Goal: Ask a question

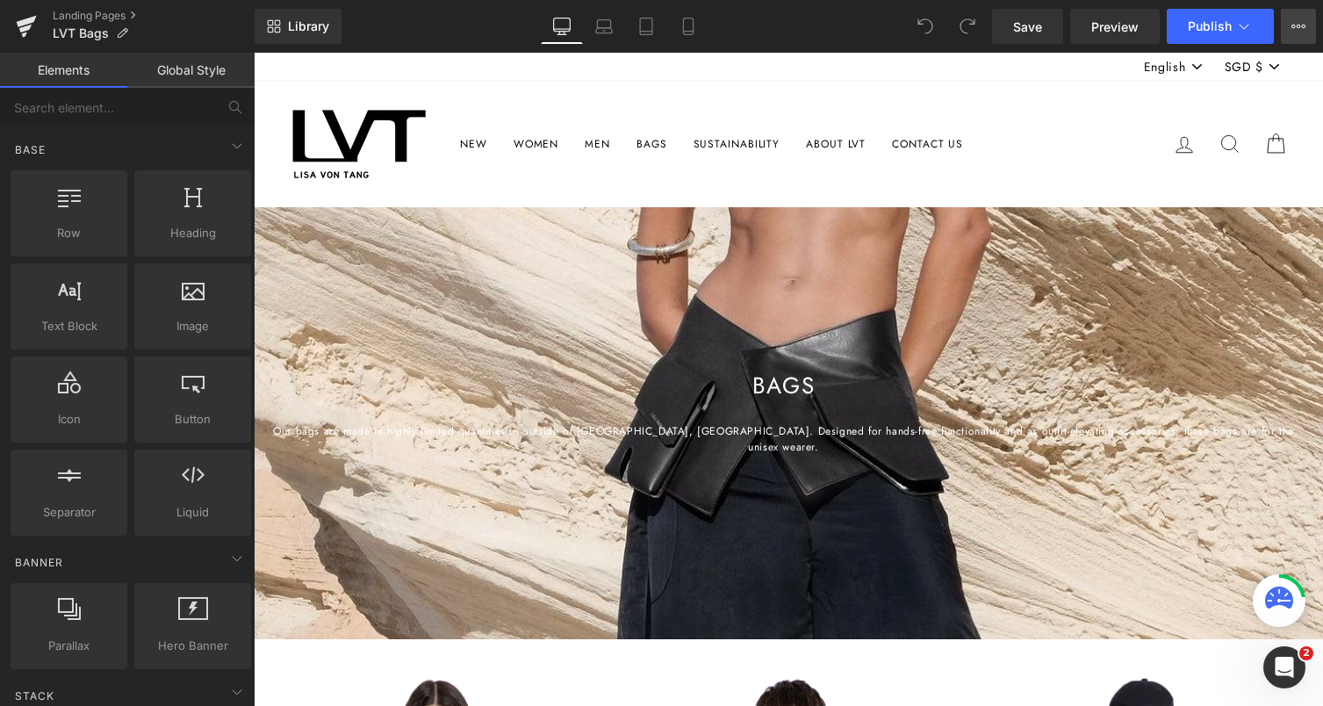
drag, startPoint x: 0, startPoint y: 0, endPoint x: 1295, endPoint y: 27, distance: 1295.7
click at [1295, 27] on icon at bounding box center [1298, 26] width 14 height 14
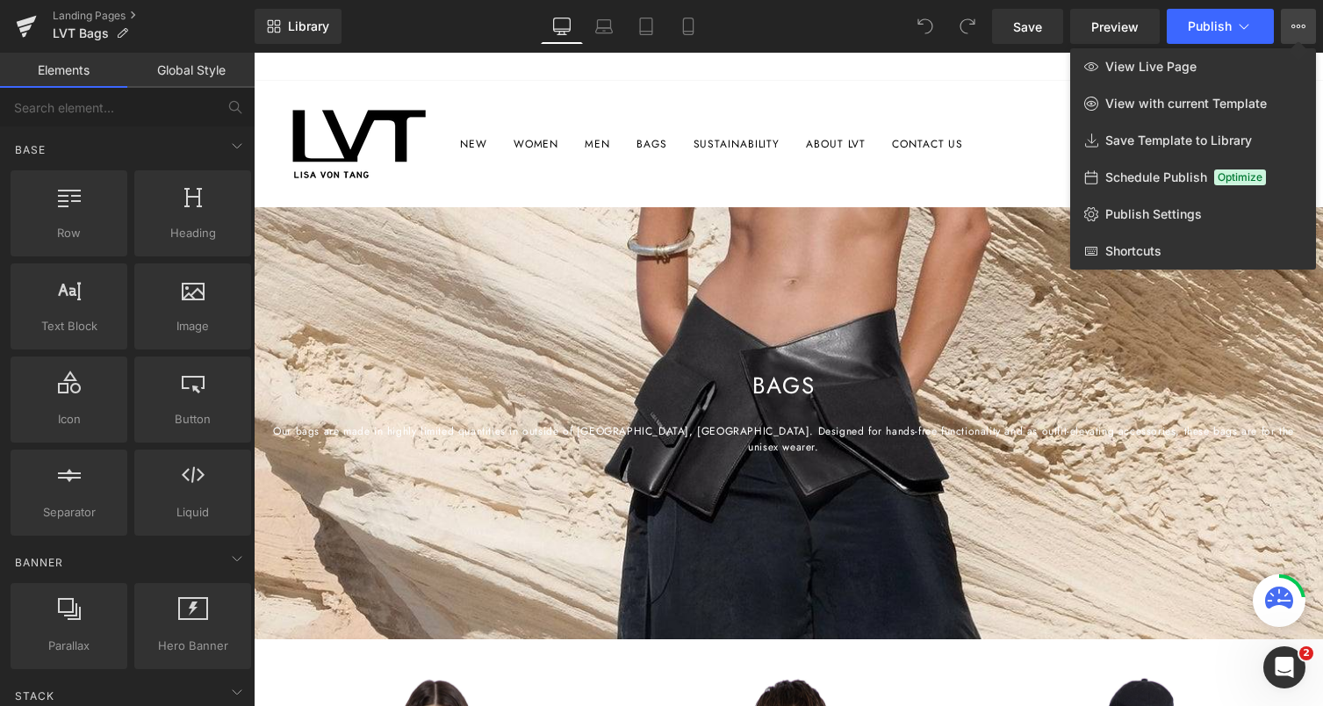
click at [1295, 27] on icon at bounding box center [1298, 26] width 14 height 14
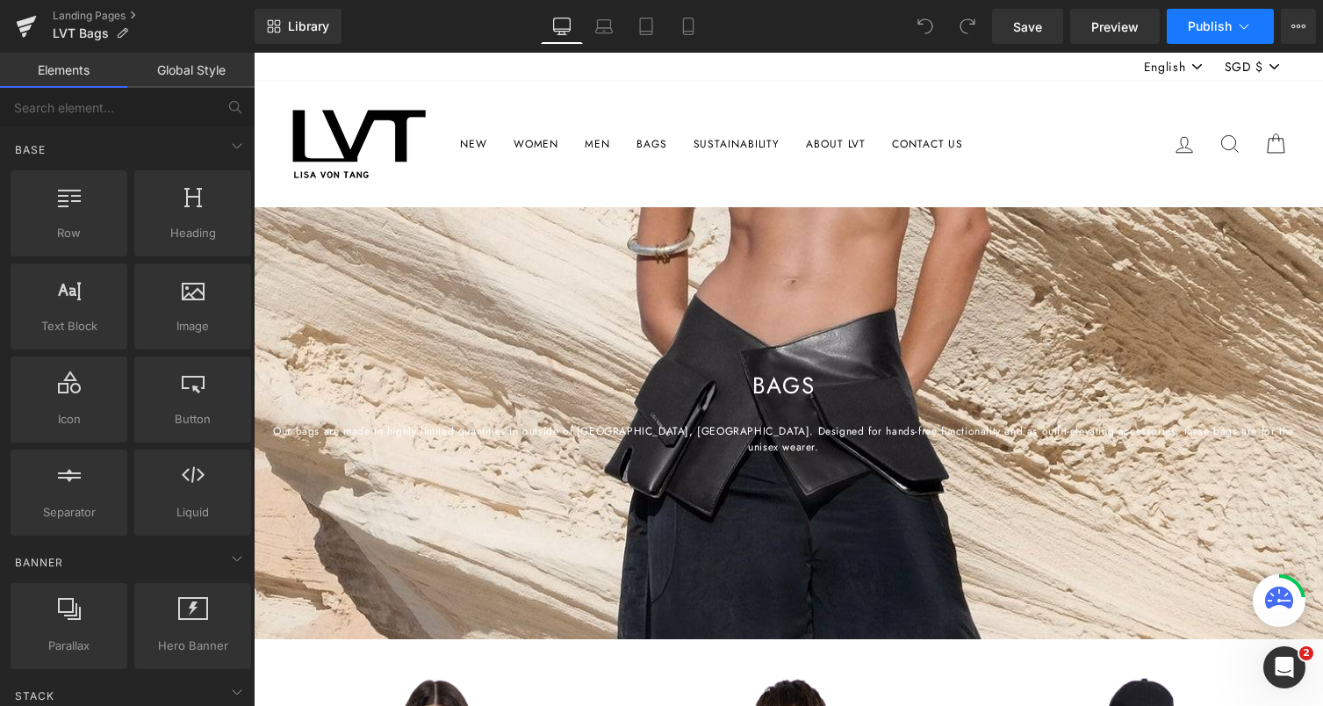
click at [1239, 27] on icon at bounding box center [1244, 27] width 18 height 18
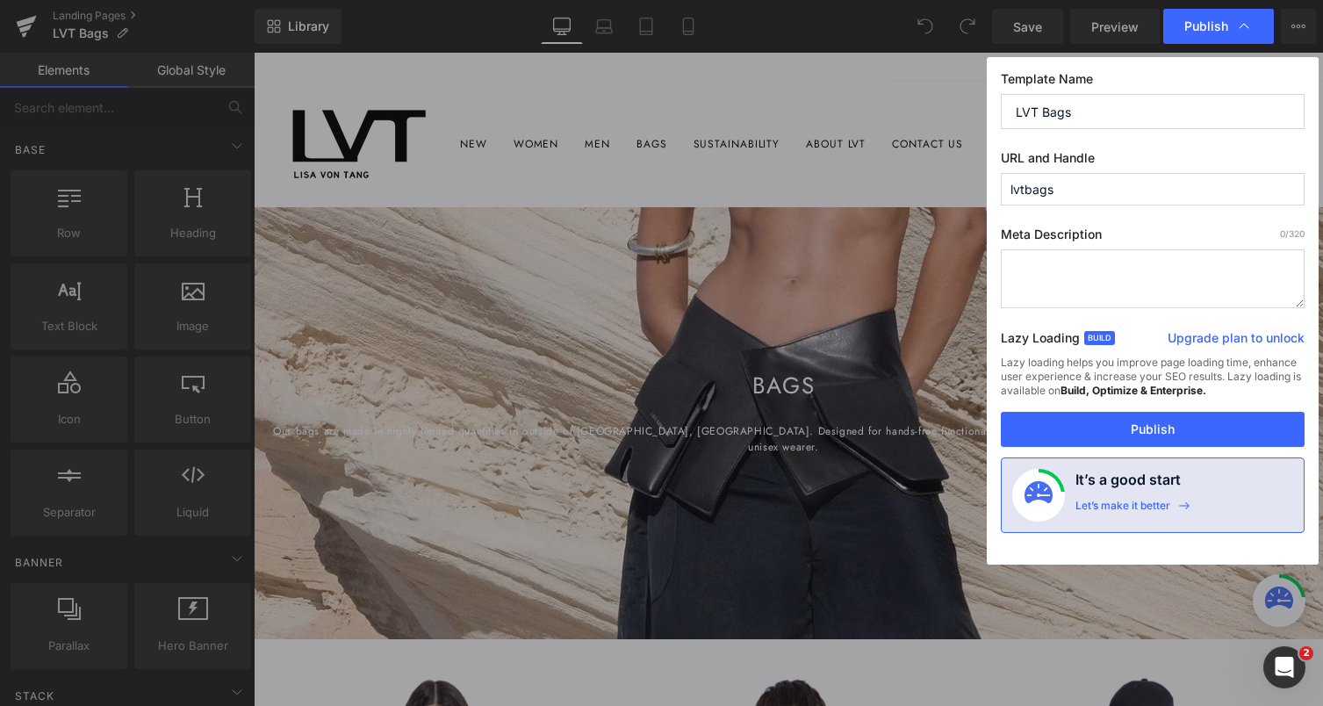
click at [1107, 196] on input "lvtbags" at bounding box center [1152, 189] width 304 height 32
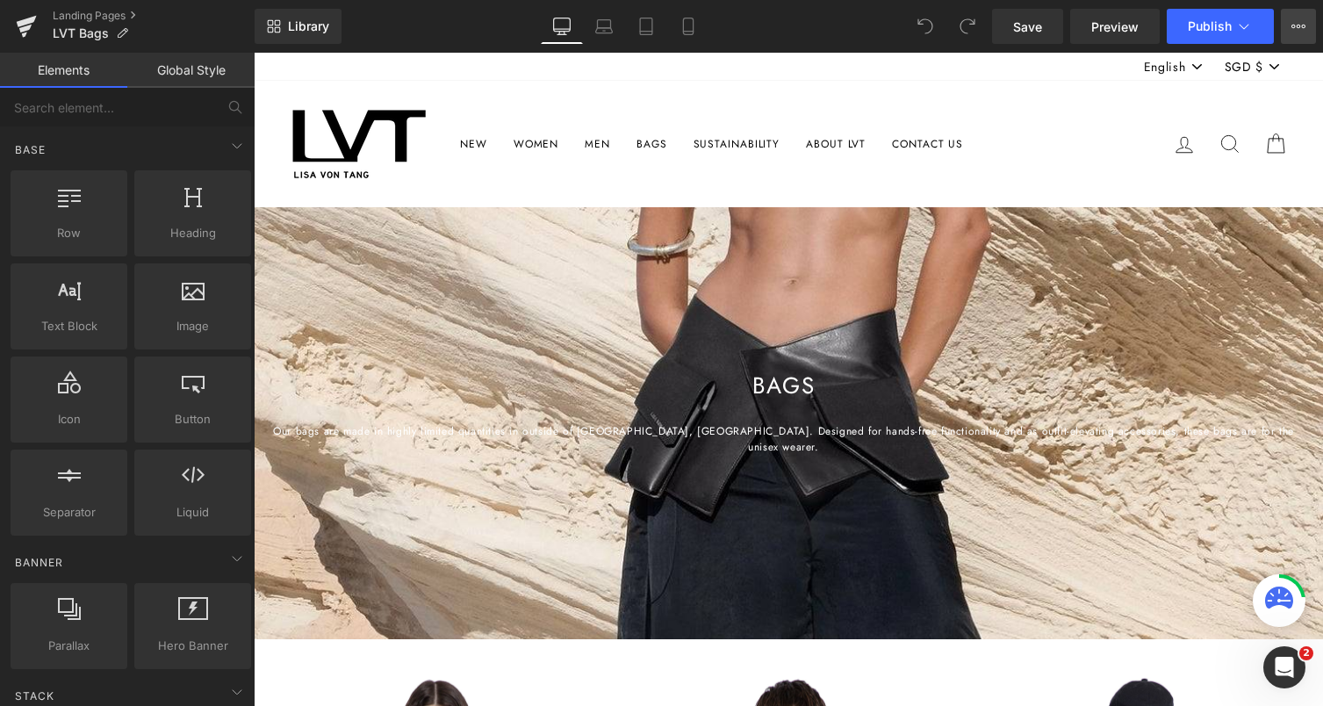
click at [1296, 32] on icon at bounding box center [1298, 26] width 14 height 14
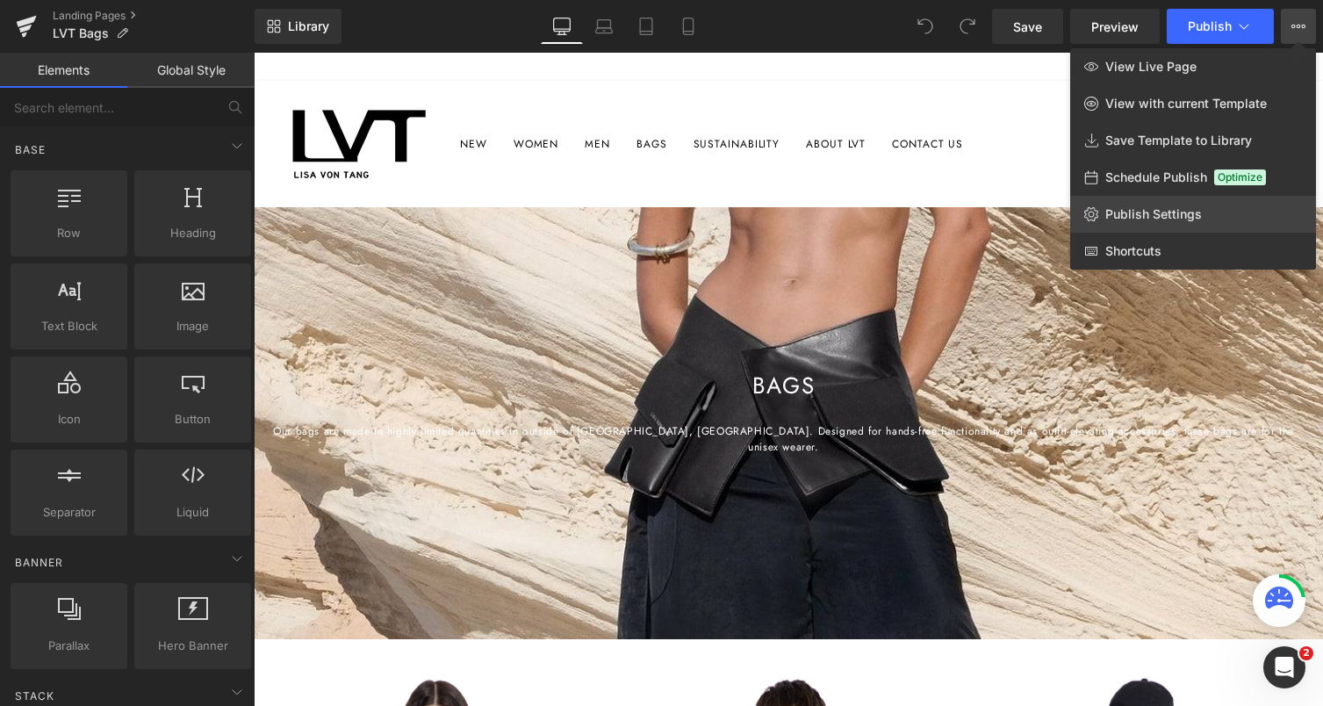
click at [1155, 211] on span "Publish Settings" at bounding box center [1153, 214] width 97 height 16
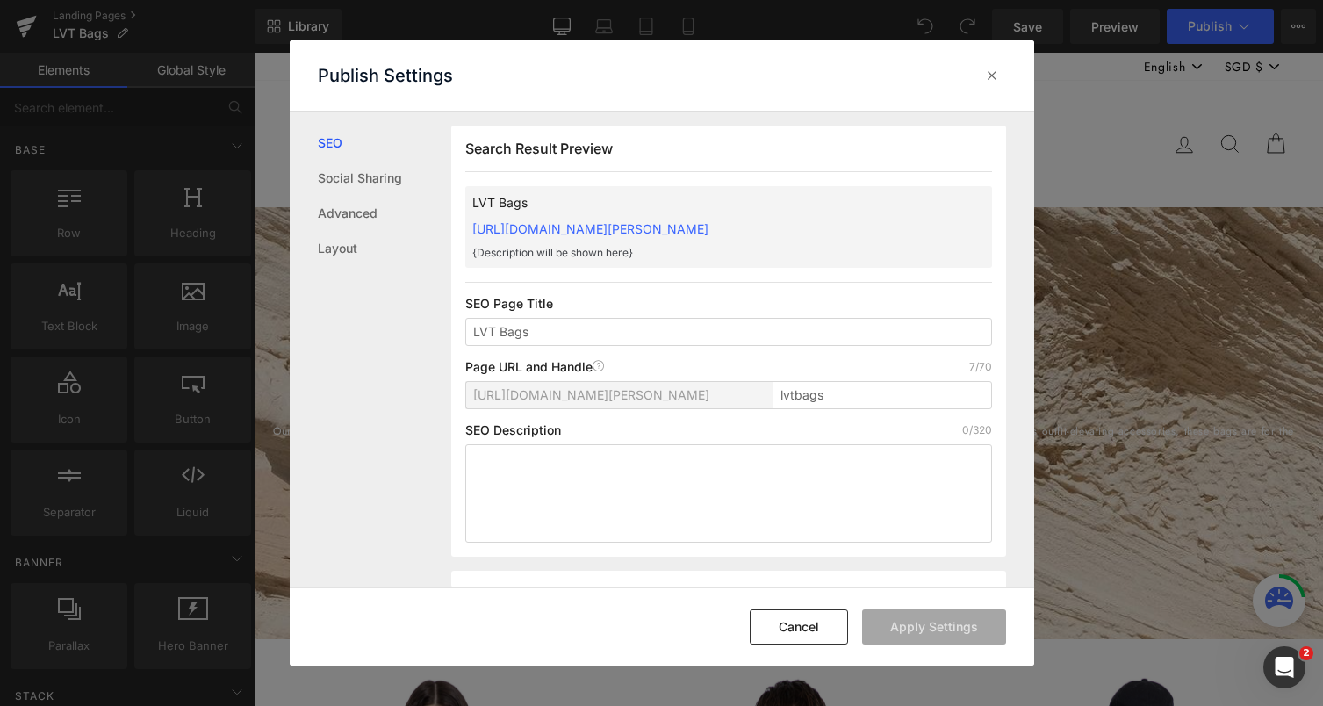
scroll to position [1, 0]
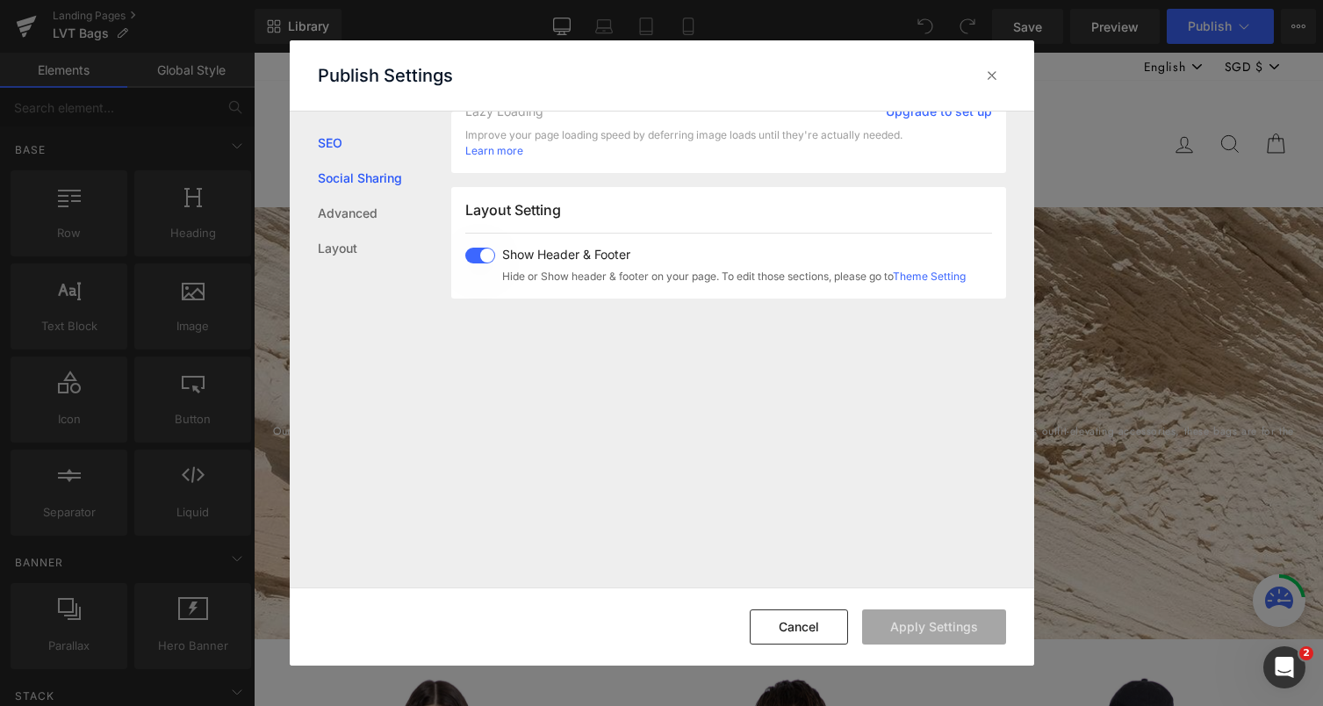
click at [391, 169] on link "Social Sharing" at bounding box center [384, 178] width 133 height 35
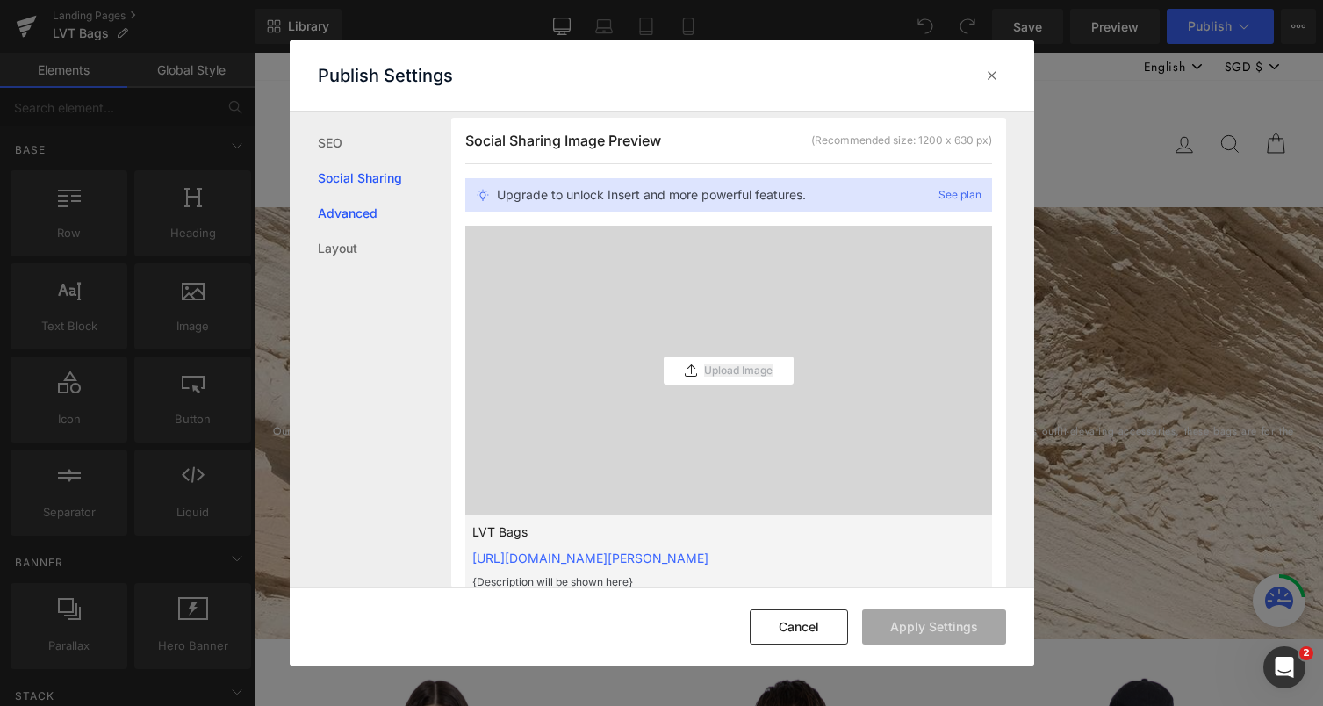
scroll to position [446, 0]
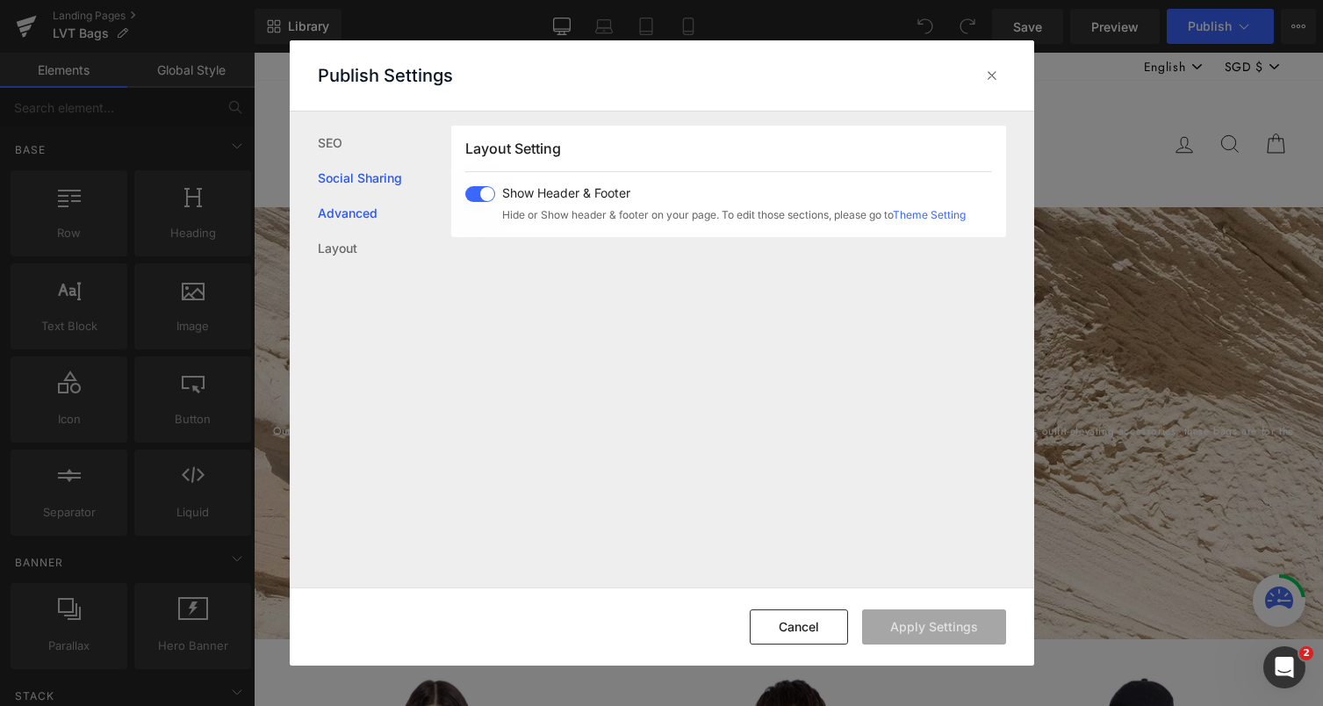
click at [369, 208] on link "Advanced" at bounding box center [384, 213] width 133 height 35
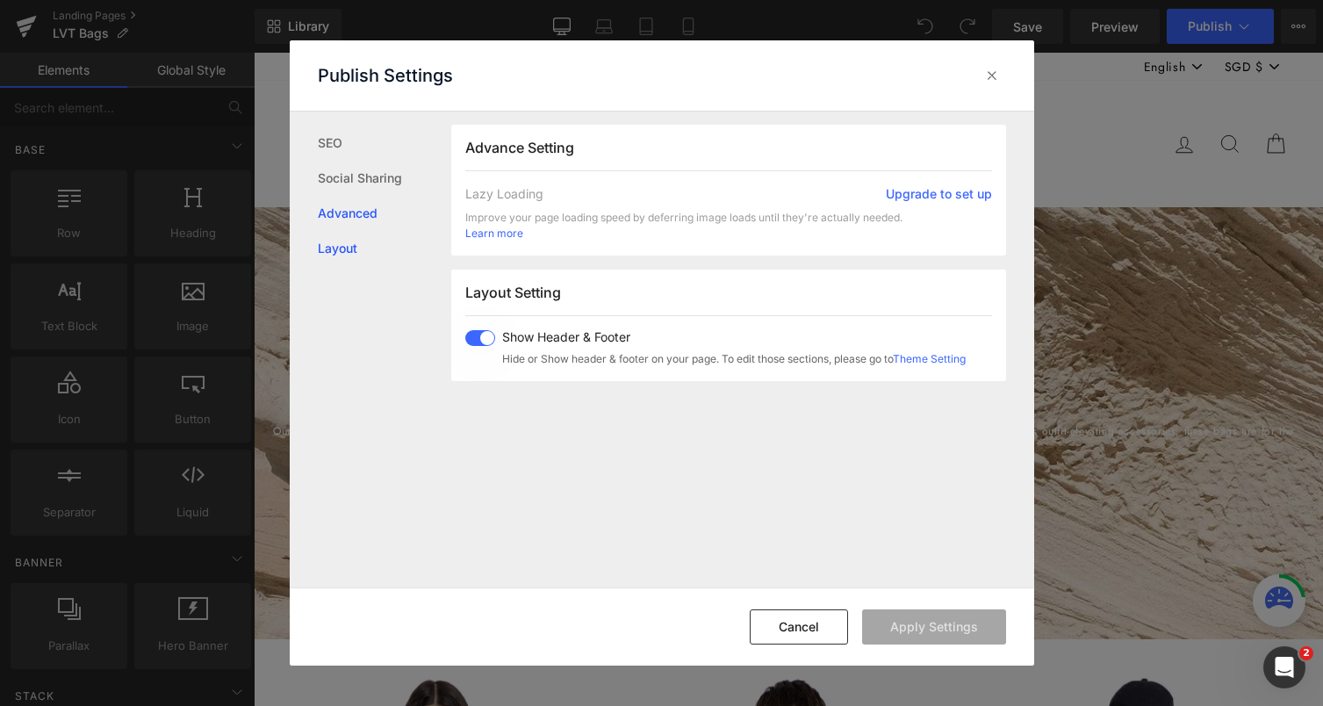
click at [341, 257] on link "Layout" at bounding box center [384, 248] width 133 height 35
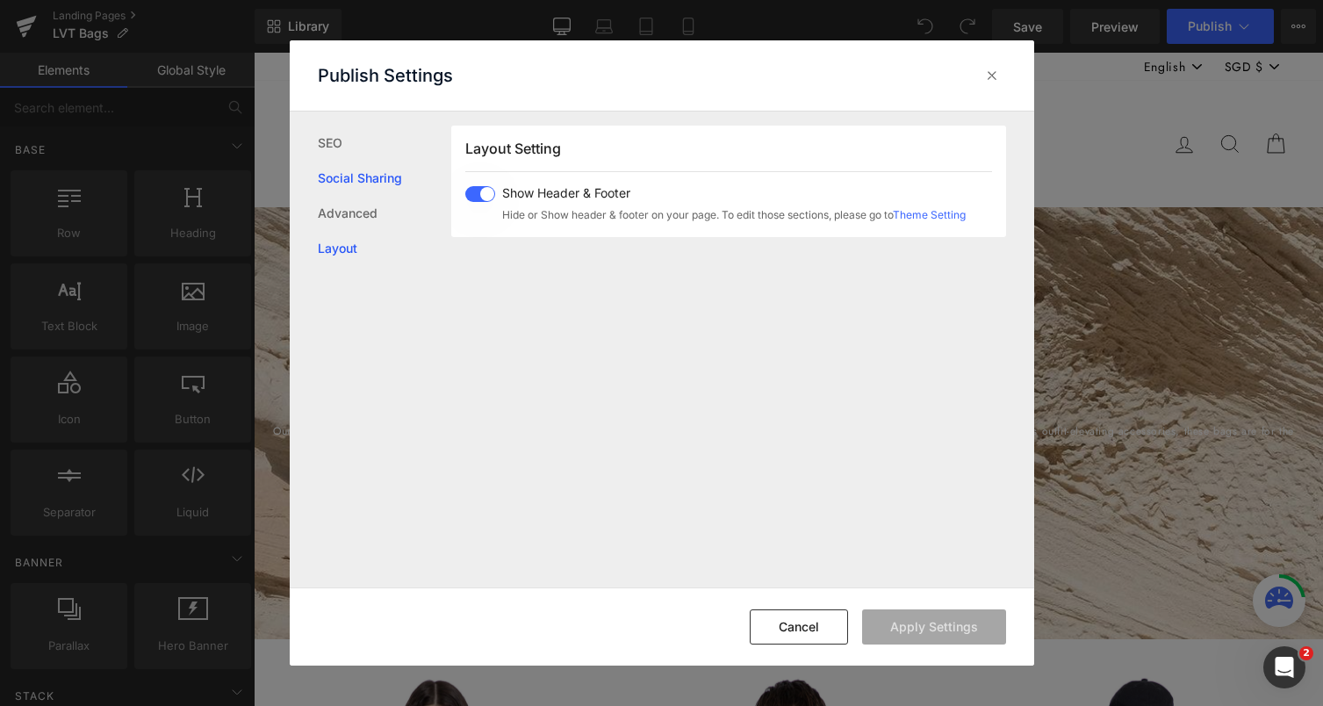
click at [328, 166] on link "Social Sharing" at bounding box center [384, 178] width 133 height 35
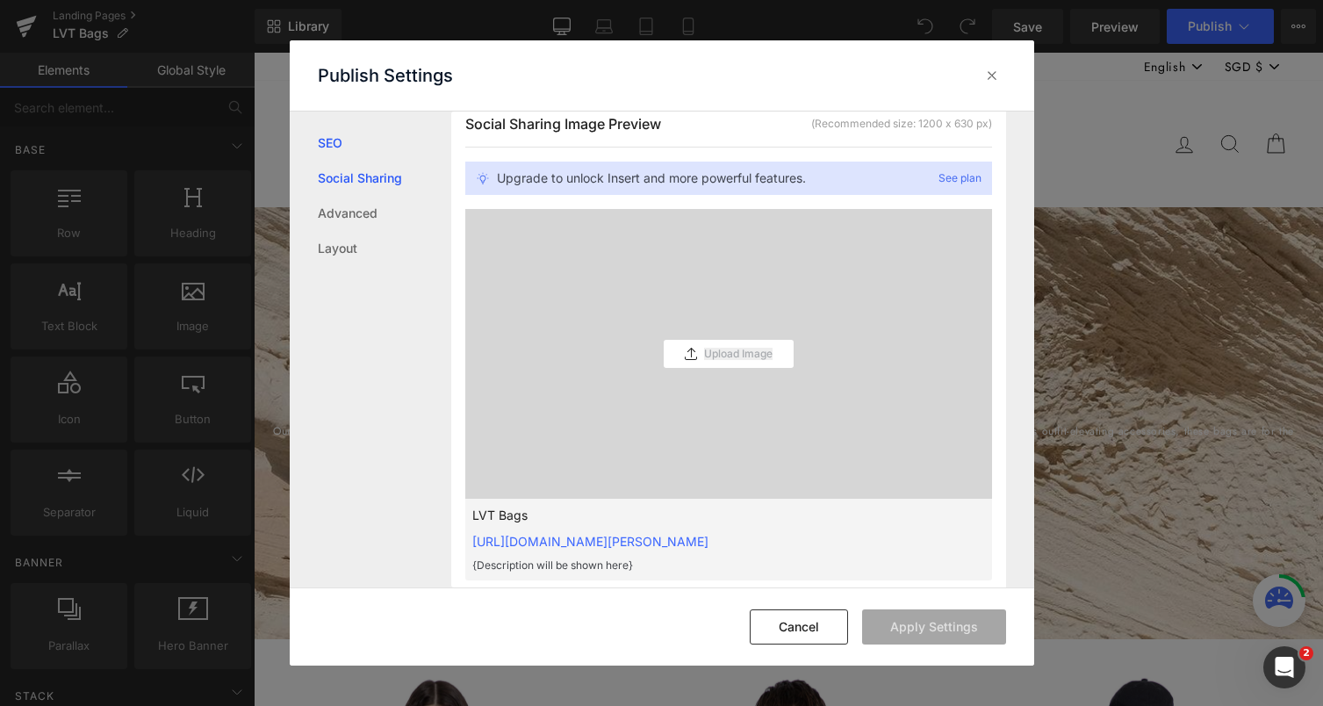
click at [327, 141] on link "SEO" at bounding box center [384, 143] width 133 height 35
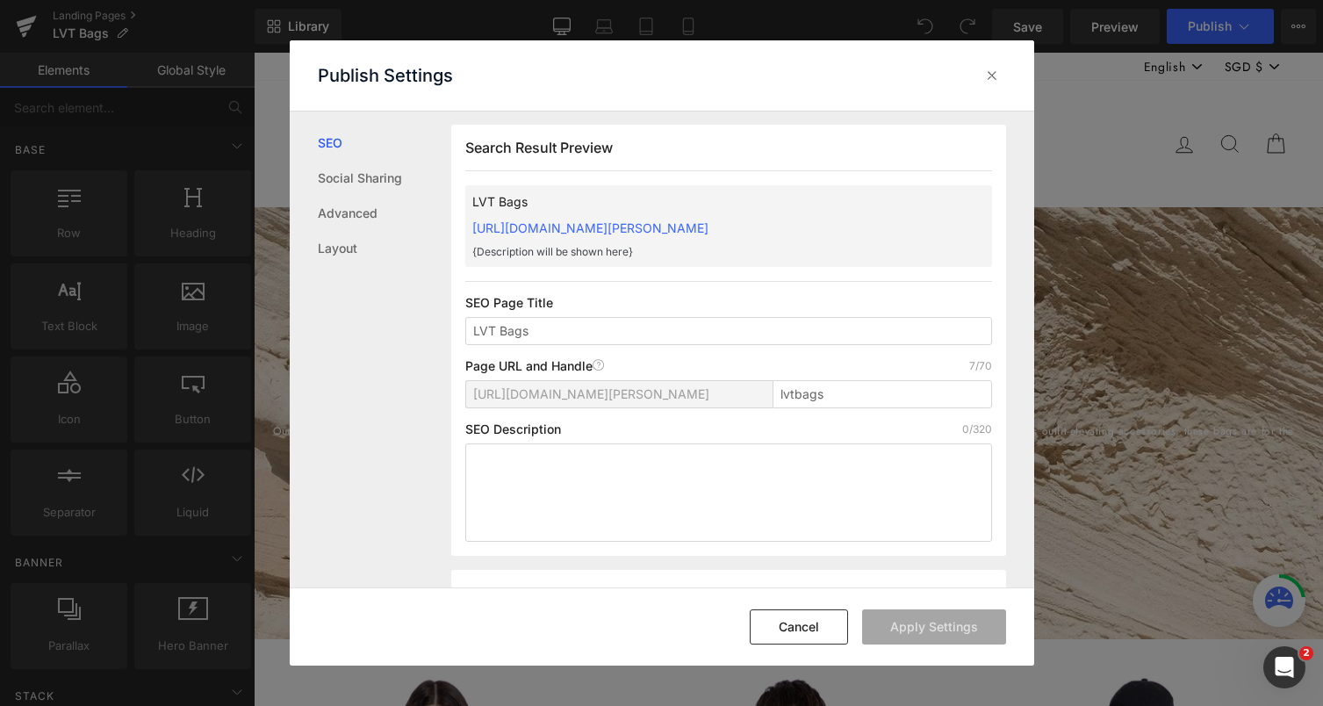
scroll to position [1, 0]
click at [993, 68] on icon at bounding box center [992, 76] width 18 height 18
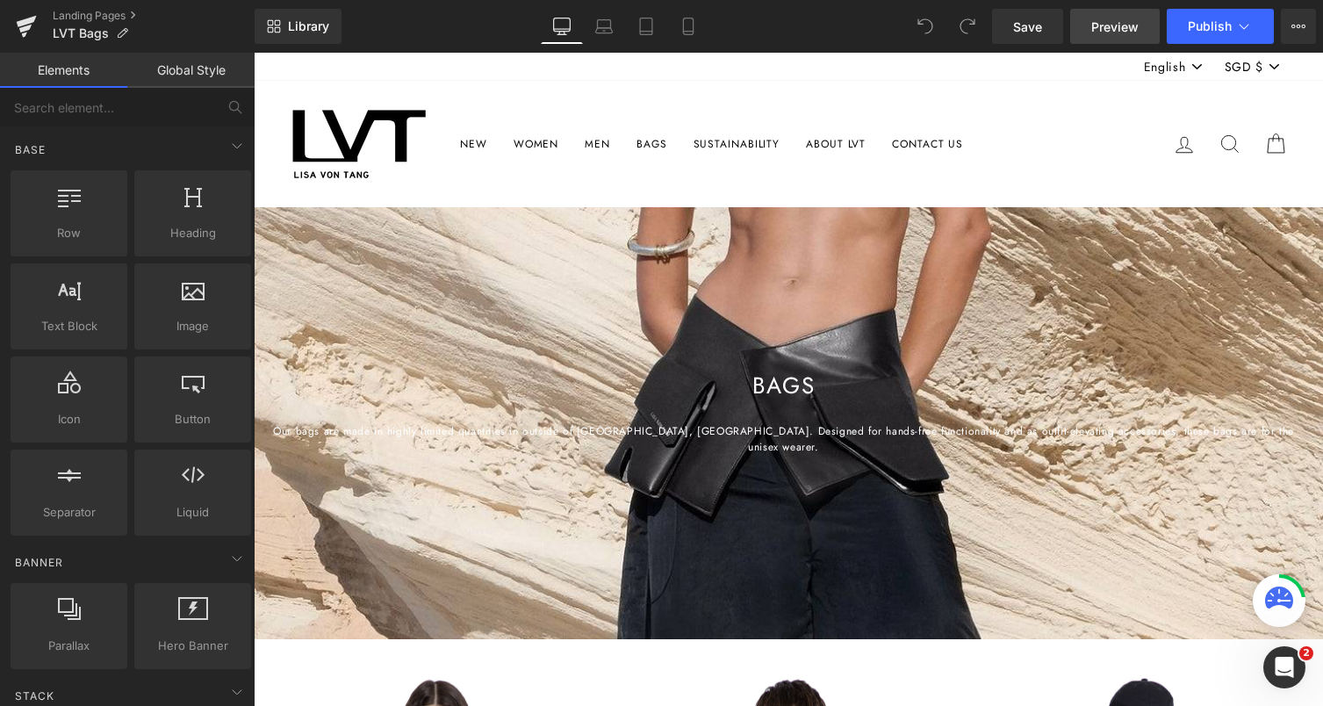
click at [1144, 30] on link "Preview" at bounding box center [1115, 26] width 90 height 35
click at [1306, 25] on button "View Live Page View with current Template Save Template to Library Schedule Pub…" at bounding box center [1297, 26] width 35 height 35
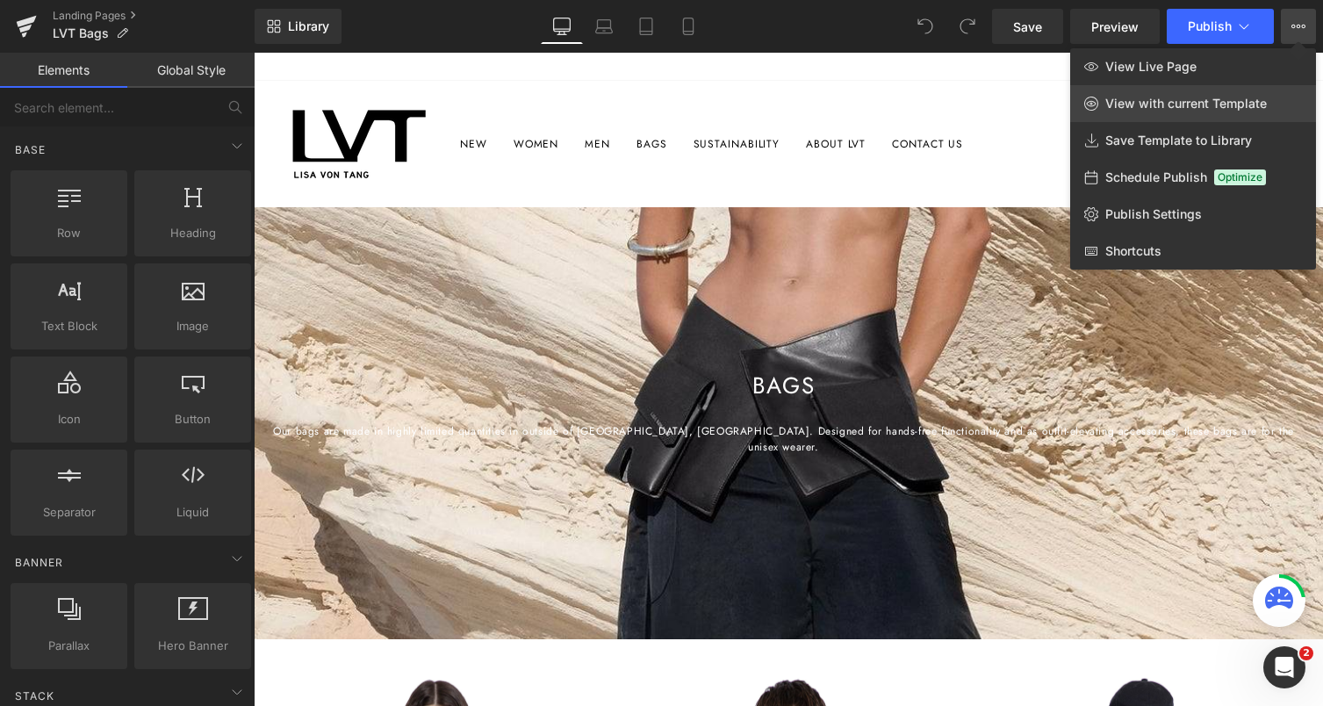
click at [1236, 111] on link "View with current Template" at bounding box center [1193, 103] width 246 height 37
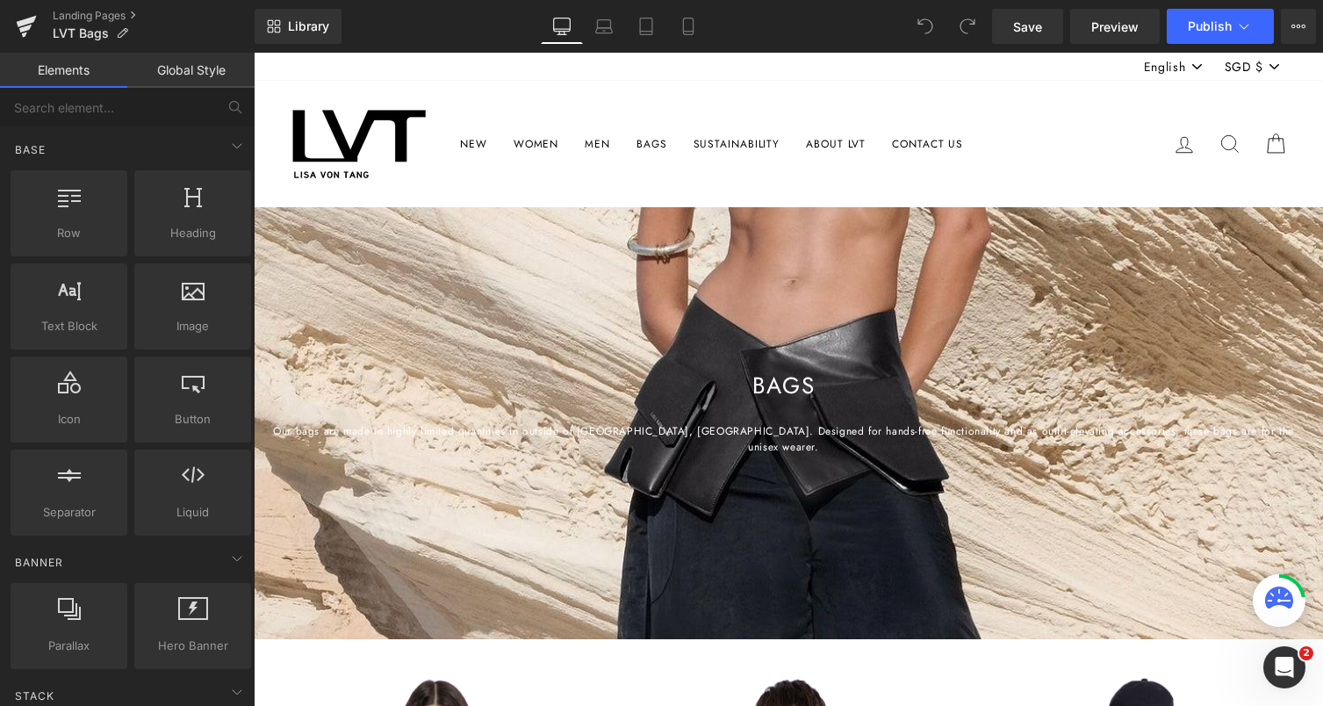
click at [1287, 45] on div "Library Desktop Desktop Laptop Tablet Mobile Save Preview Publish Scheduled Vie…" at bounding box center [789, 26] width 1068 height 53
click at [1287, 32] on button "View Live Page View with current Template Save Template to Library Schedule Pub…" at bounding box center [1297, 26] width 35 height 35
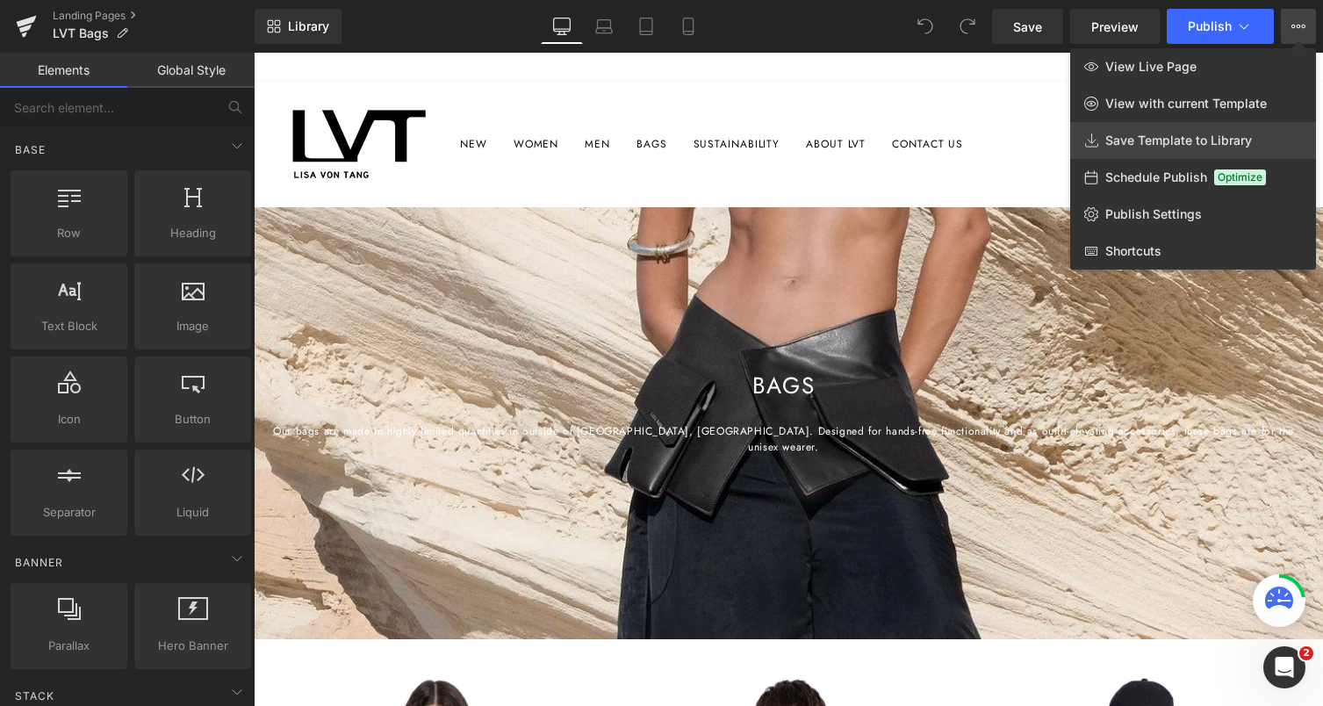
click at [1214, 148] on link "Save Template to Library" at bounding box center [1193, 140] width 246 height 37
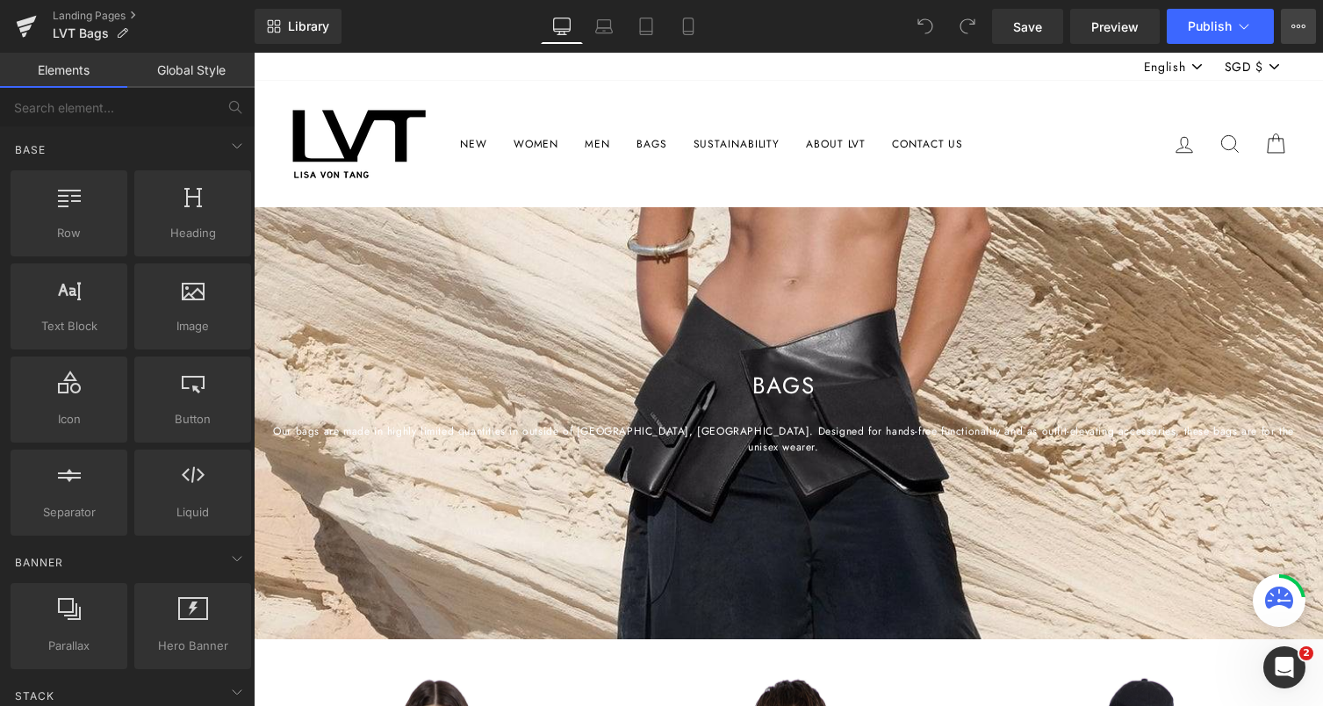
click at [1293, 28] on icon at bounding box center [1298, 26] width 14 height 14
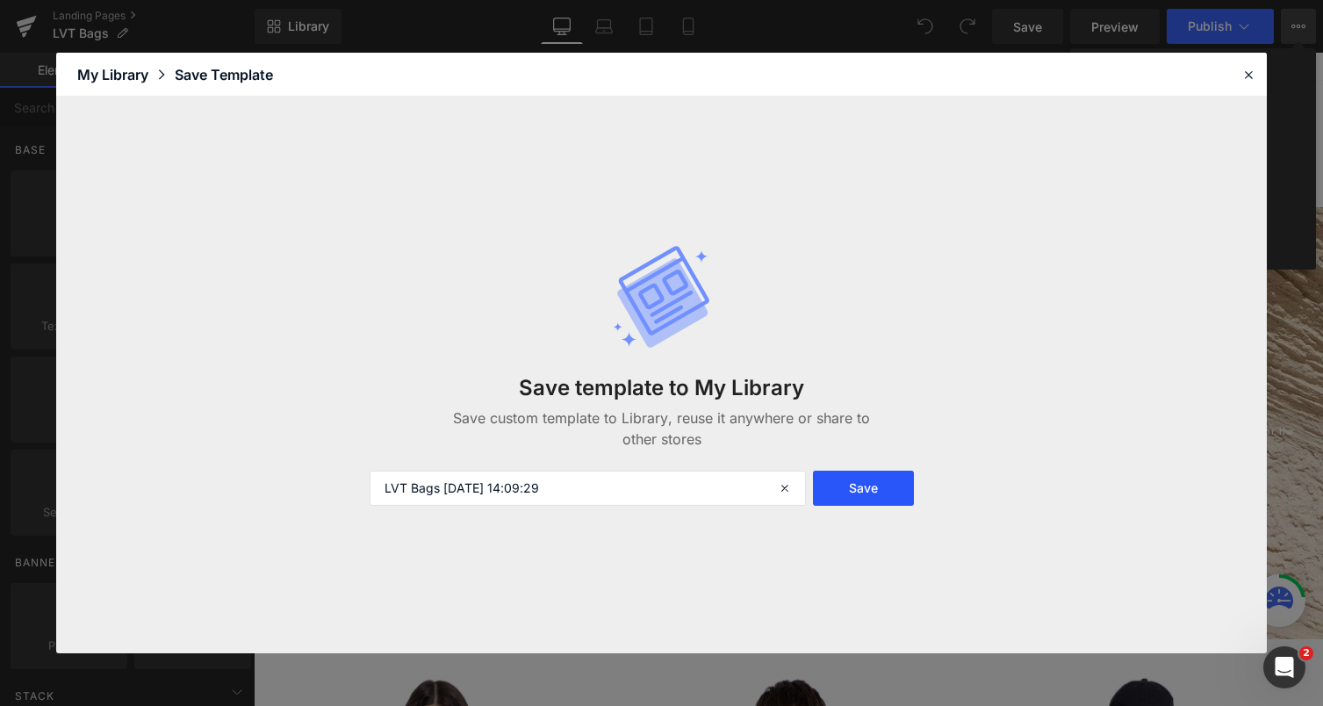
click at [886, 485] on button "Save" at bounding box center [863, 487] width 101 height 35
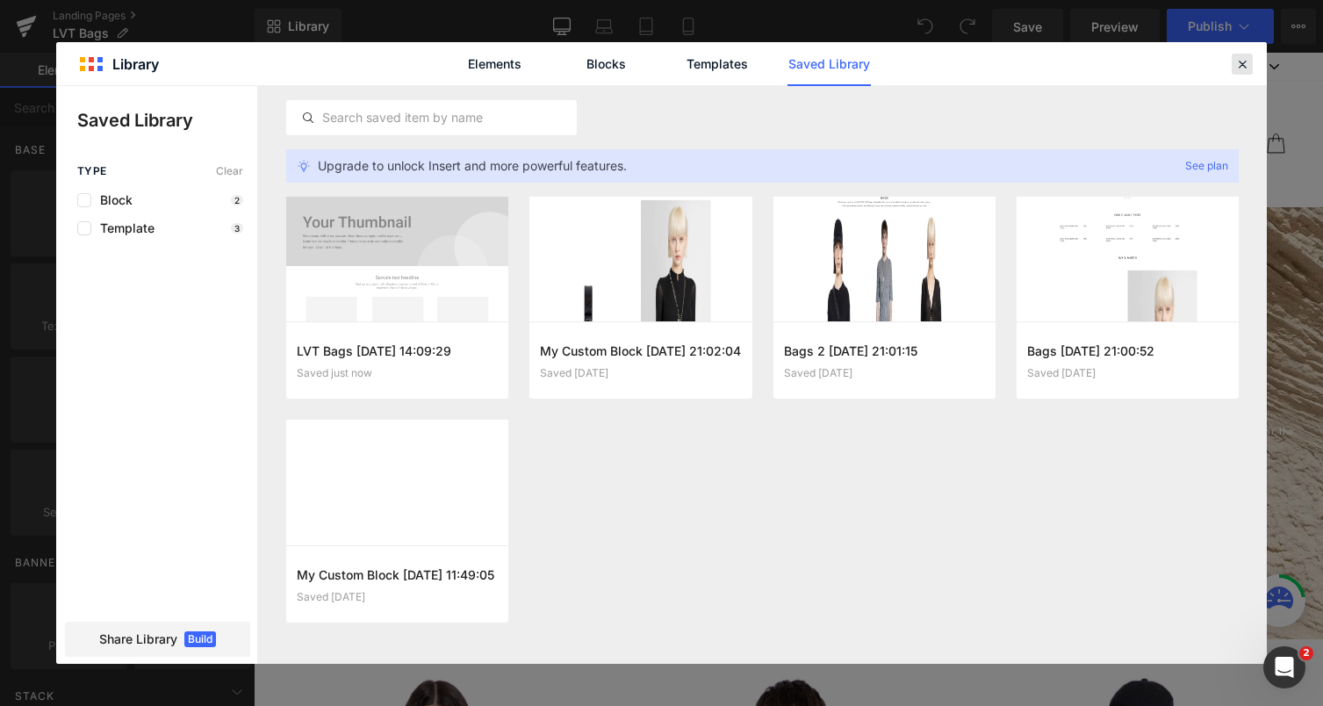
click at [1249, 68] on icon at bounding box center [1242, 64] width 16 height 16
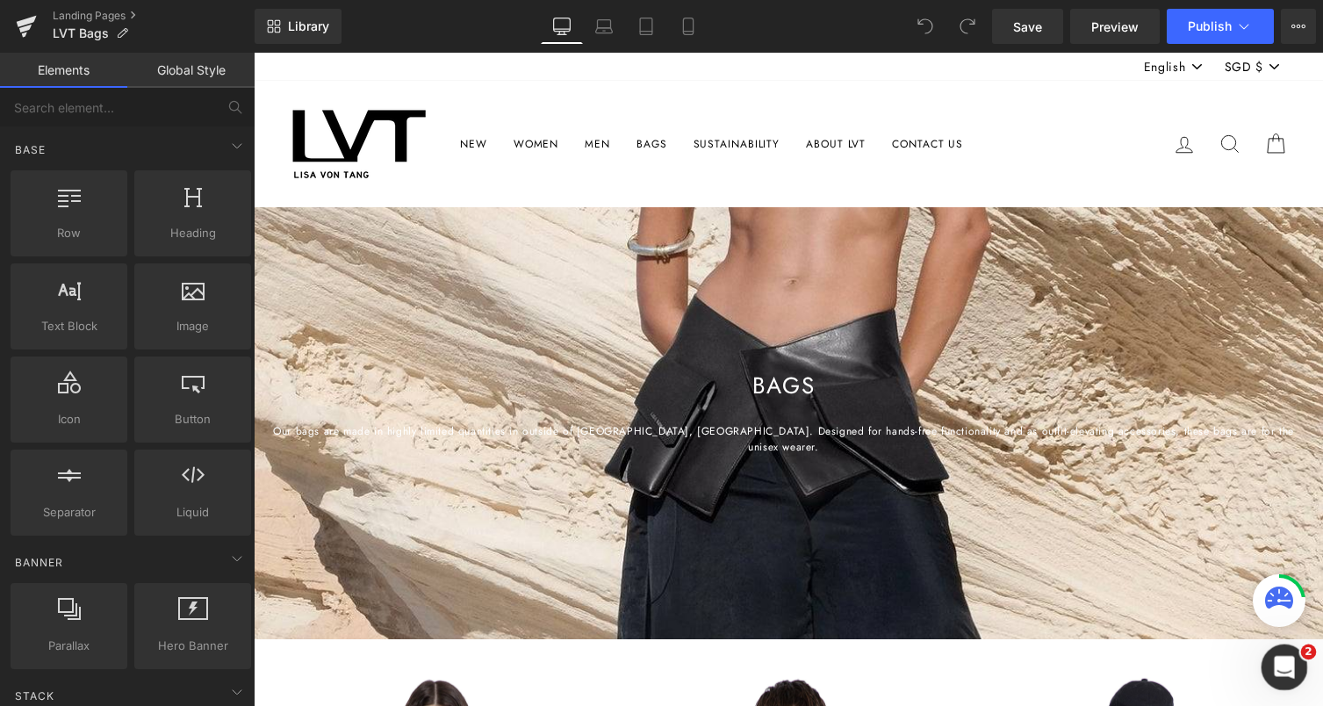
click at [1269, 664] on icon "Open Intercom Messenger" at bounding box center [1281, 664] width 29 height 29
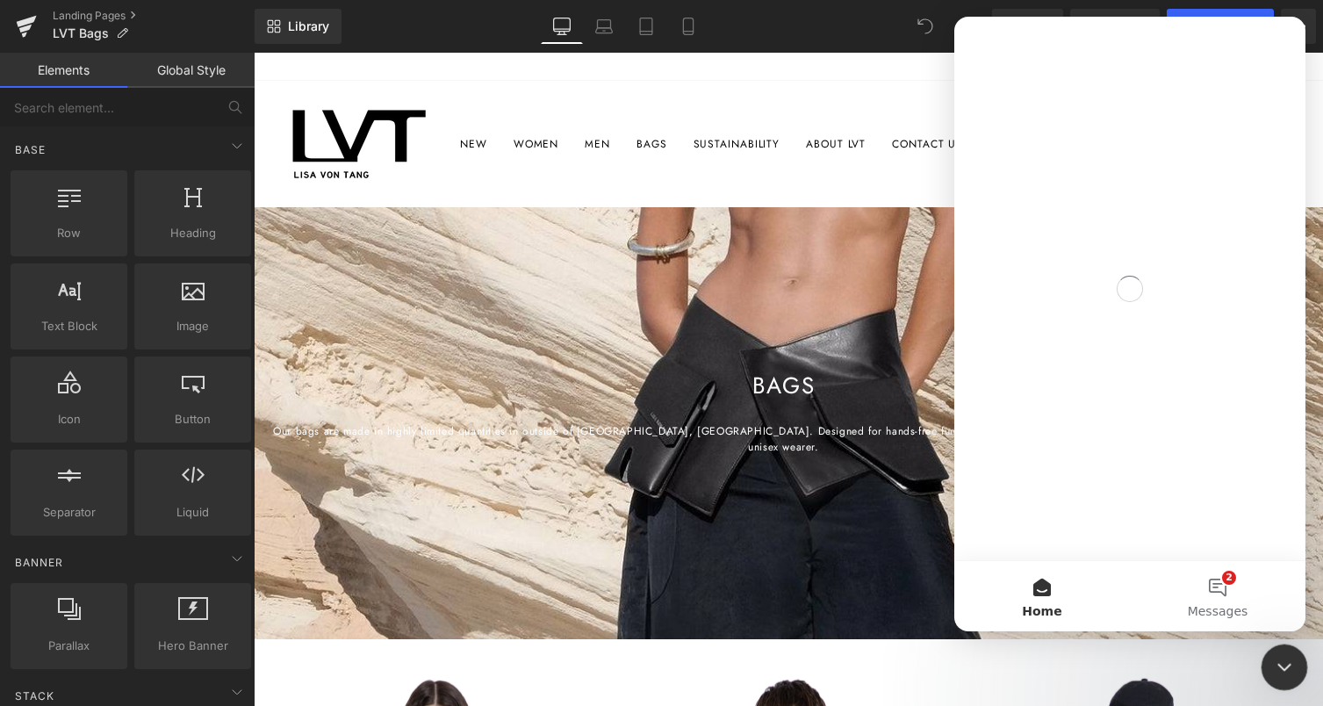
scroll to position [0, 0]
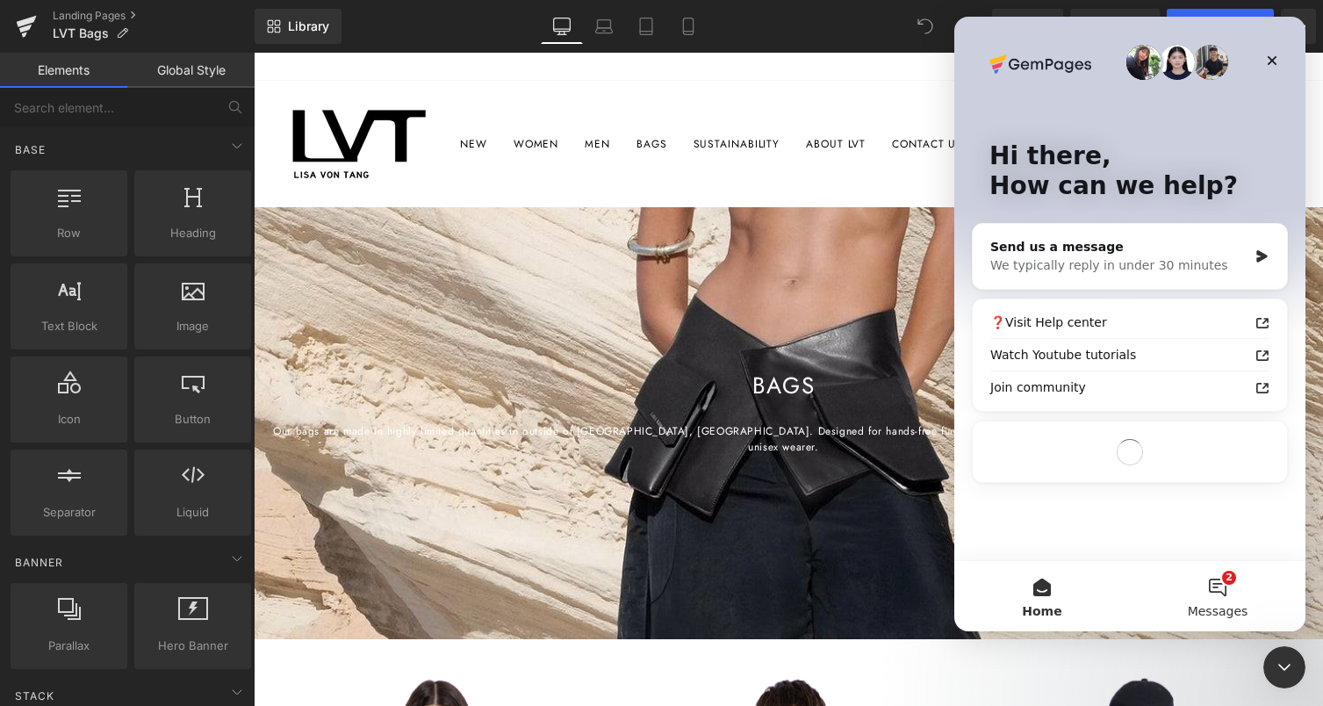
click at [1228, 592] on button "2 Messages" at bounding box center [1218, 596] width 176 height 70
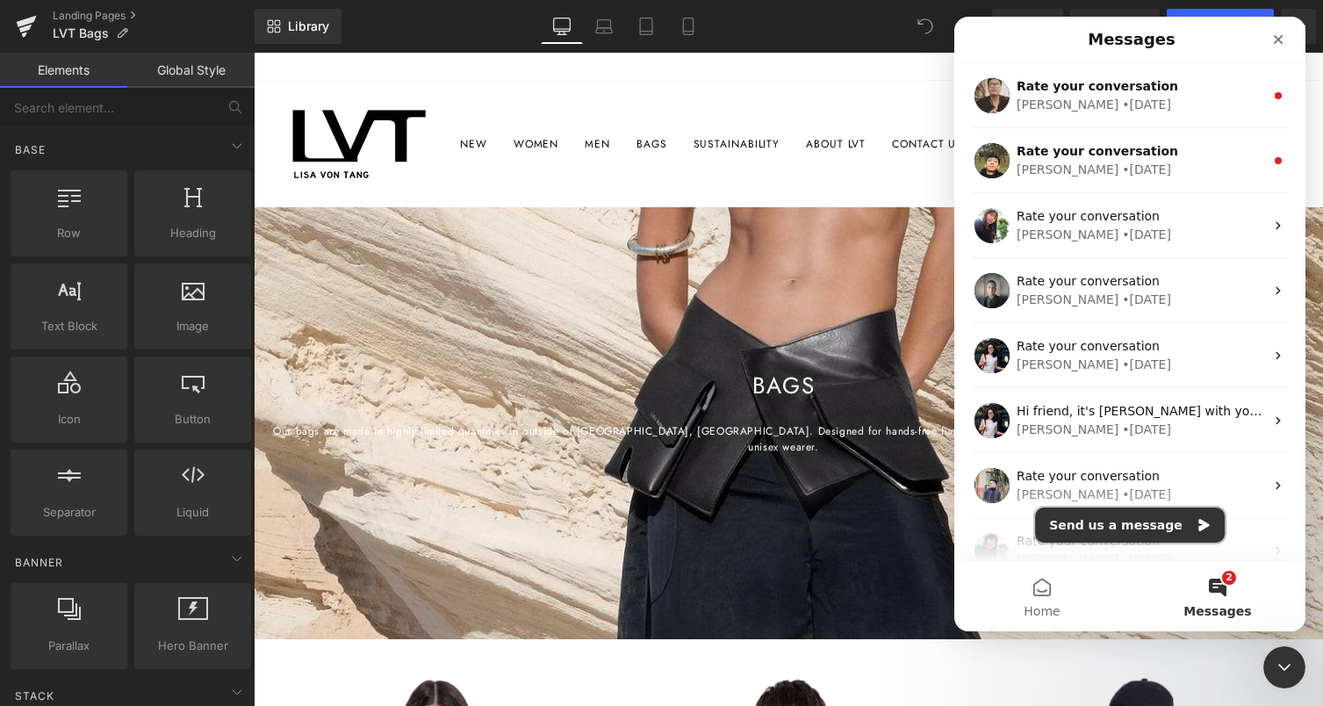
click at [1137, 527] on button "Send us a message" at bounding box center [1130, 524] width 190 height 35
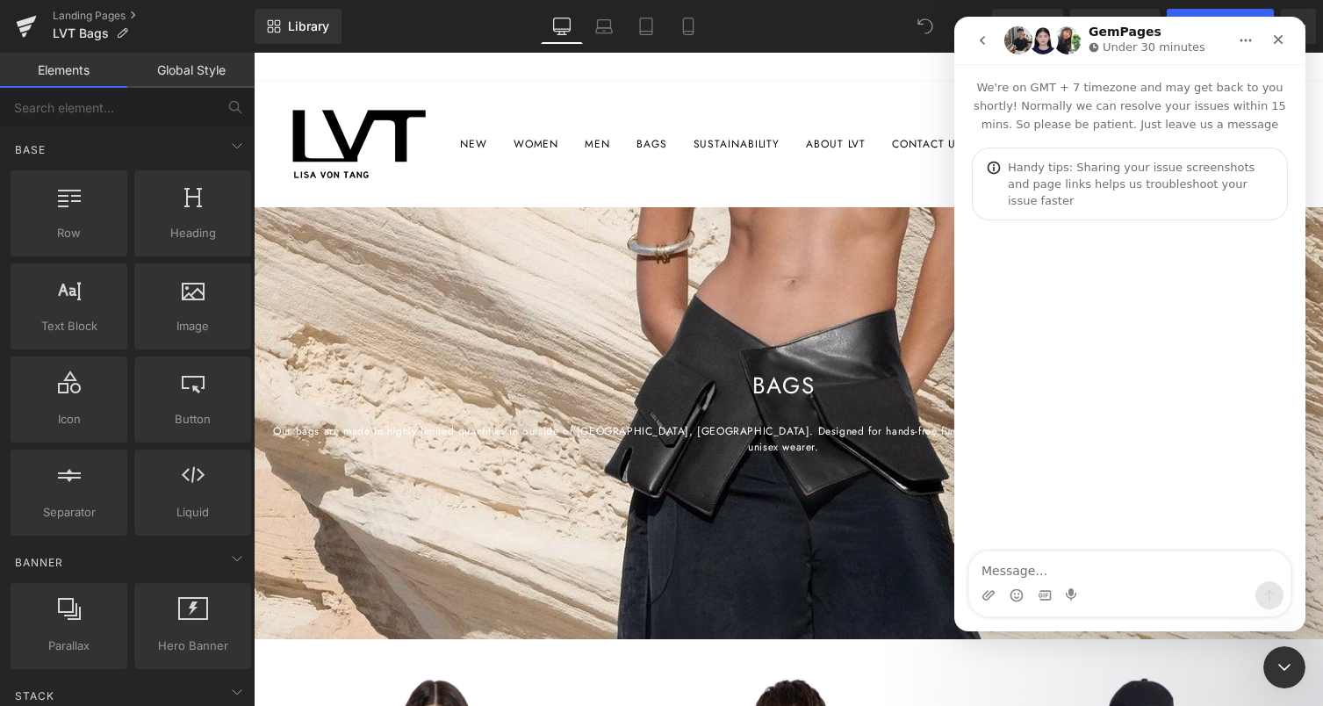
click at [1087, 571] on textarea "Message…" at bounding box center [1129, 566] width 321 height 30
type textarea "Hi"
type textarea "how do"
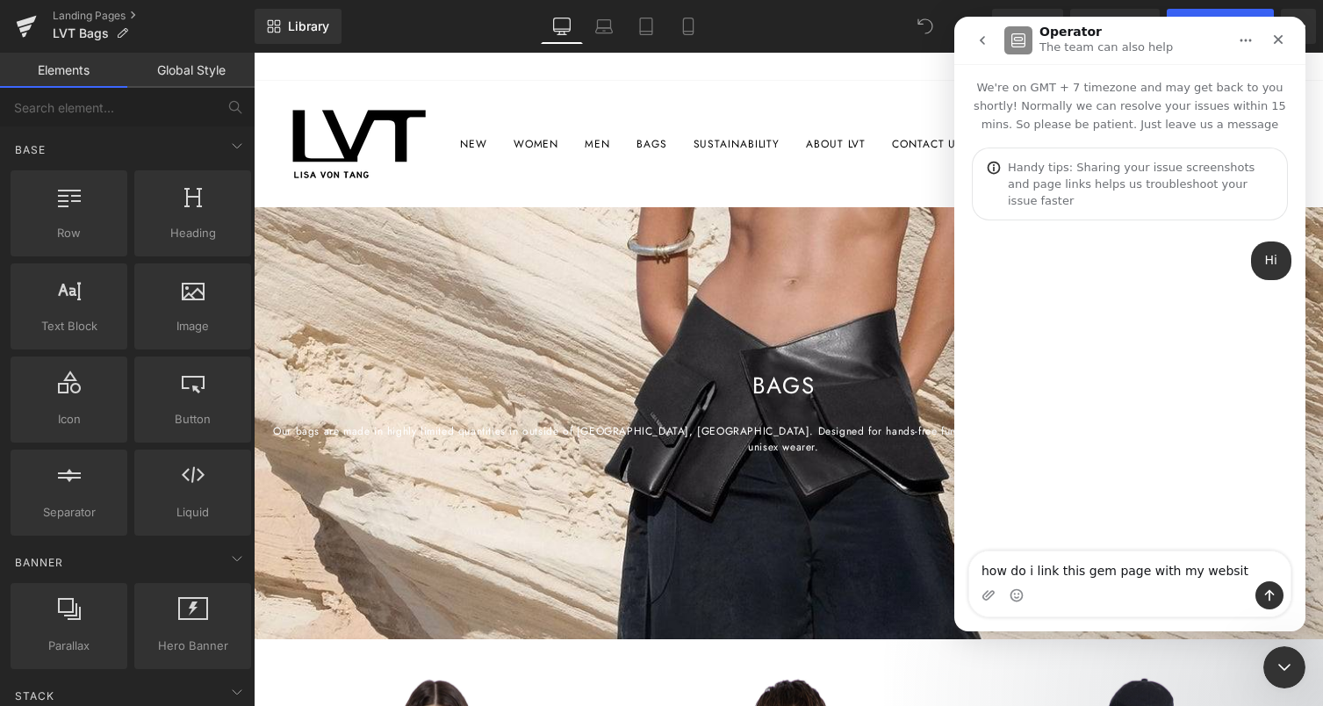
type textarea "how do i link this gem page with my website"
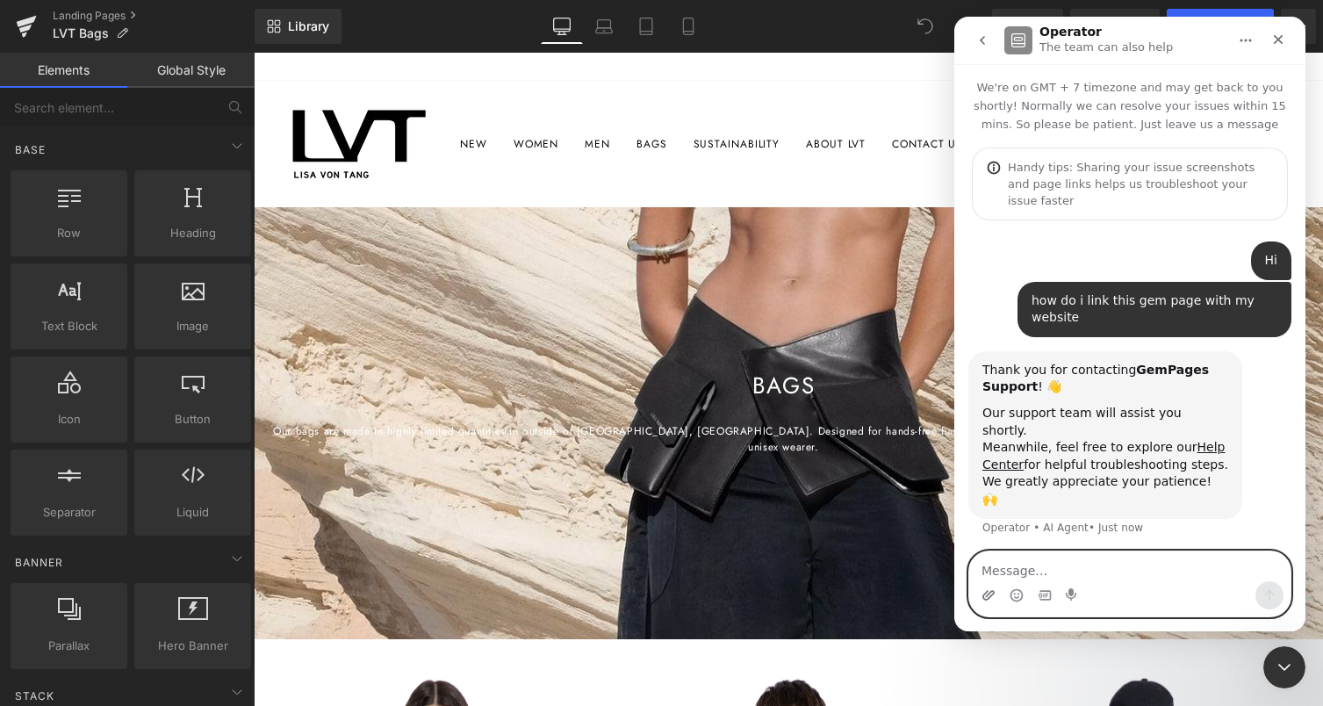
click at [989, 594] on icon "Upload attachment" at bounding box center [988, 595] width 14 height 14
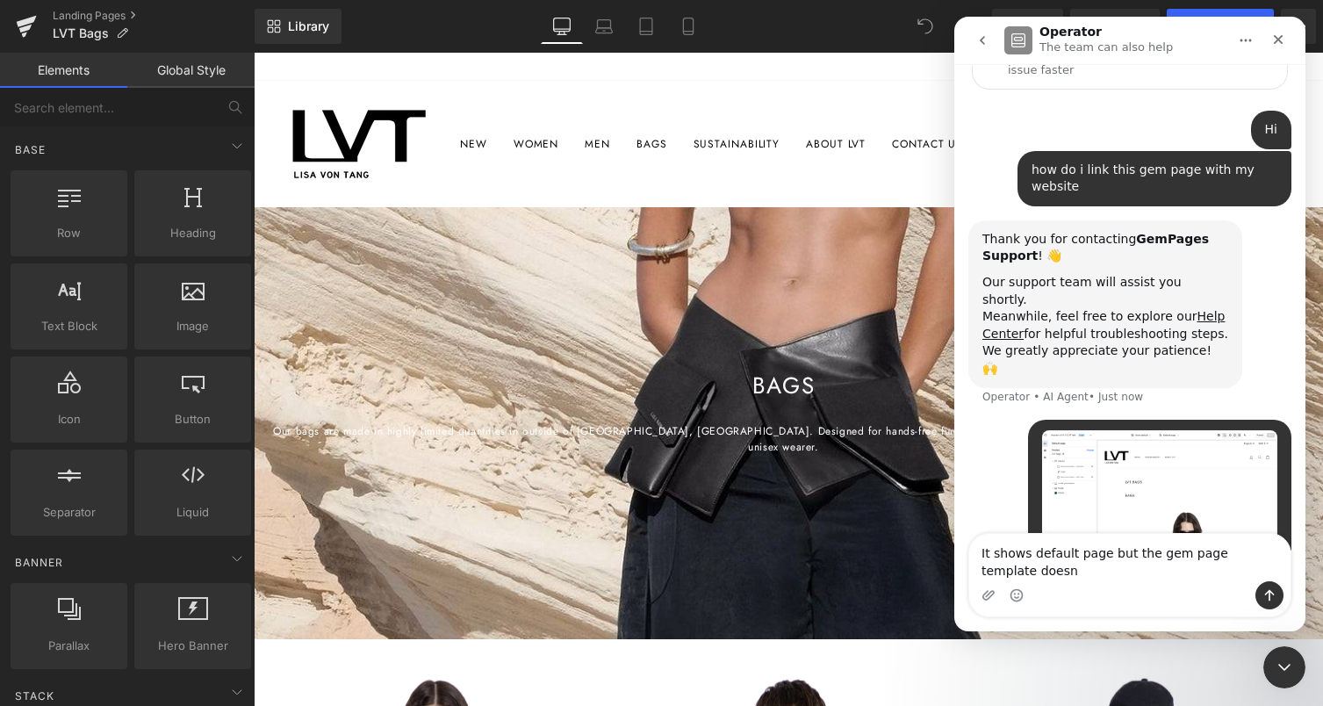
scroll to position [132, 0]
type textarea "It shows default page but the gem page template doesnt show up"
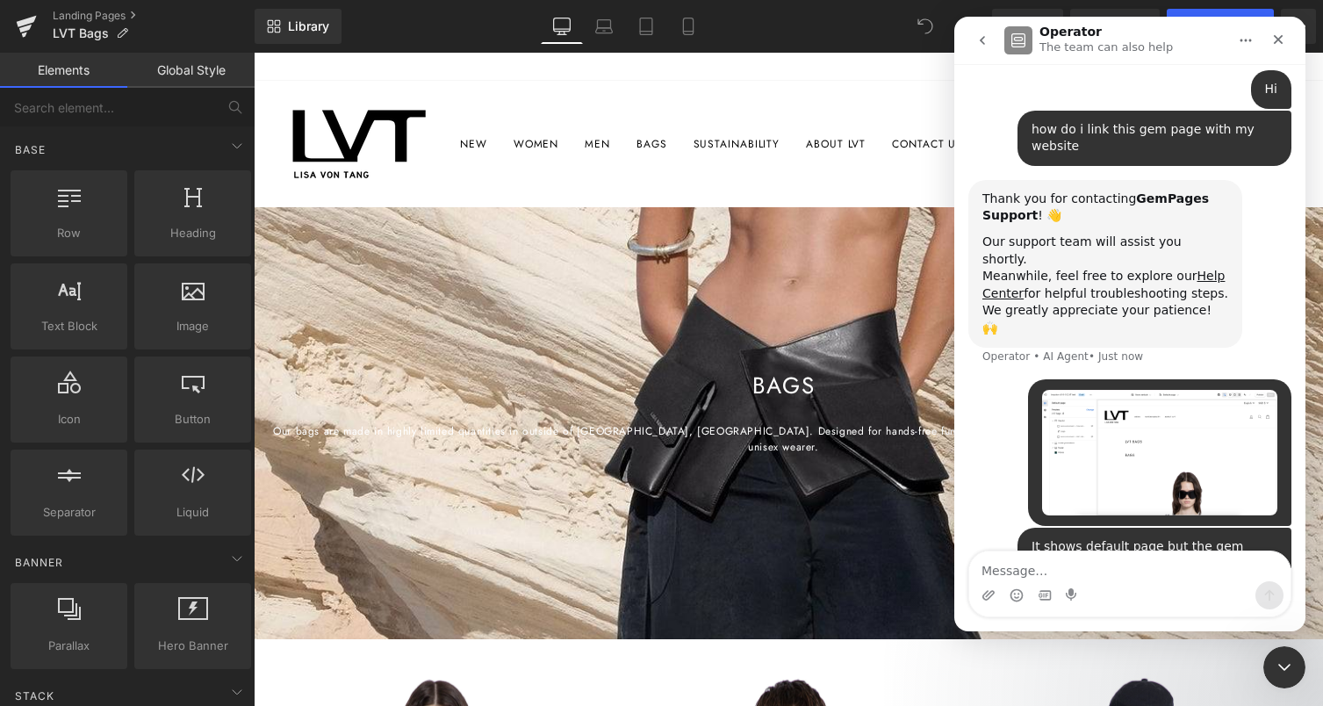
type textarea "S"
type textarea "How should i link it to this ?"
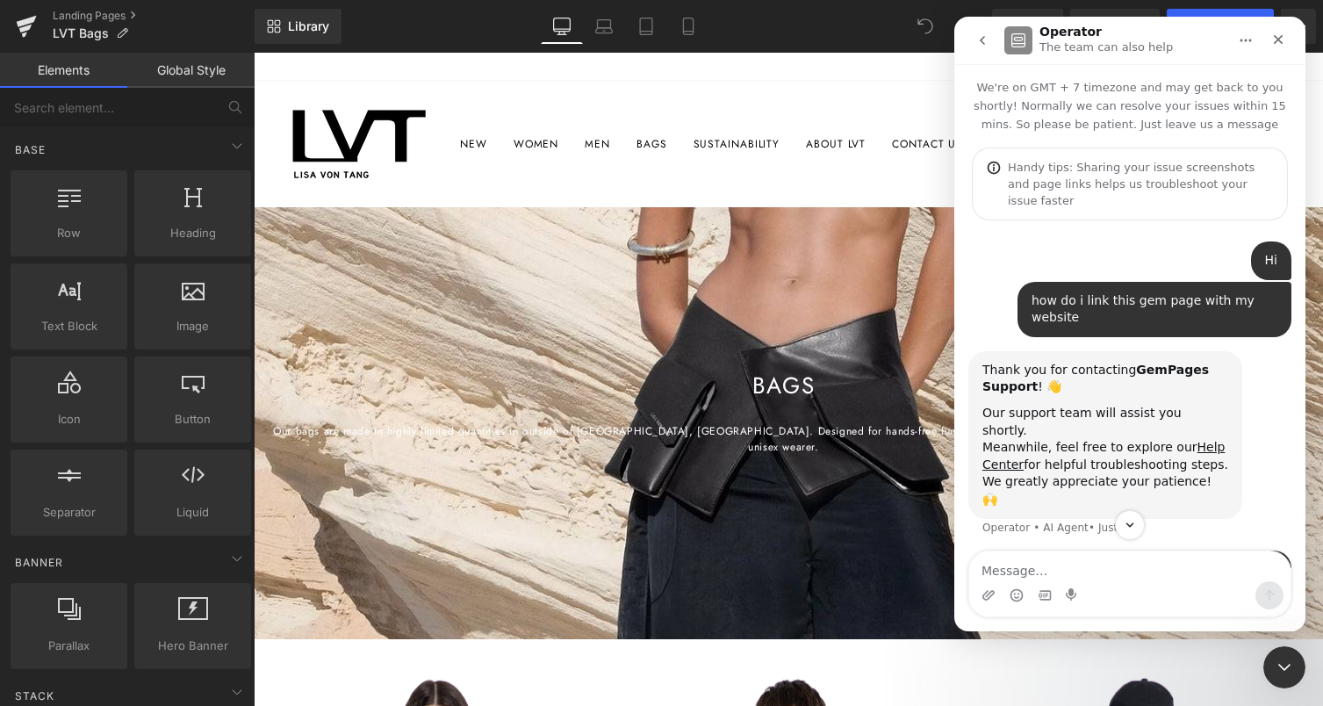
scroll to position [211, 0]
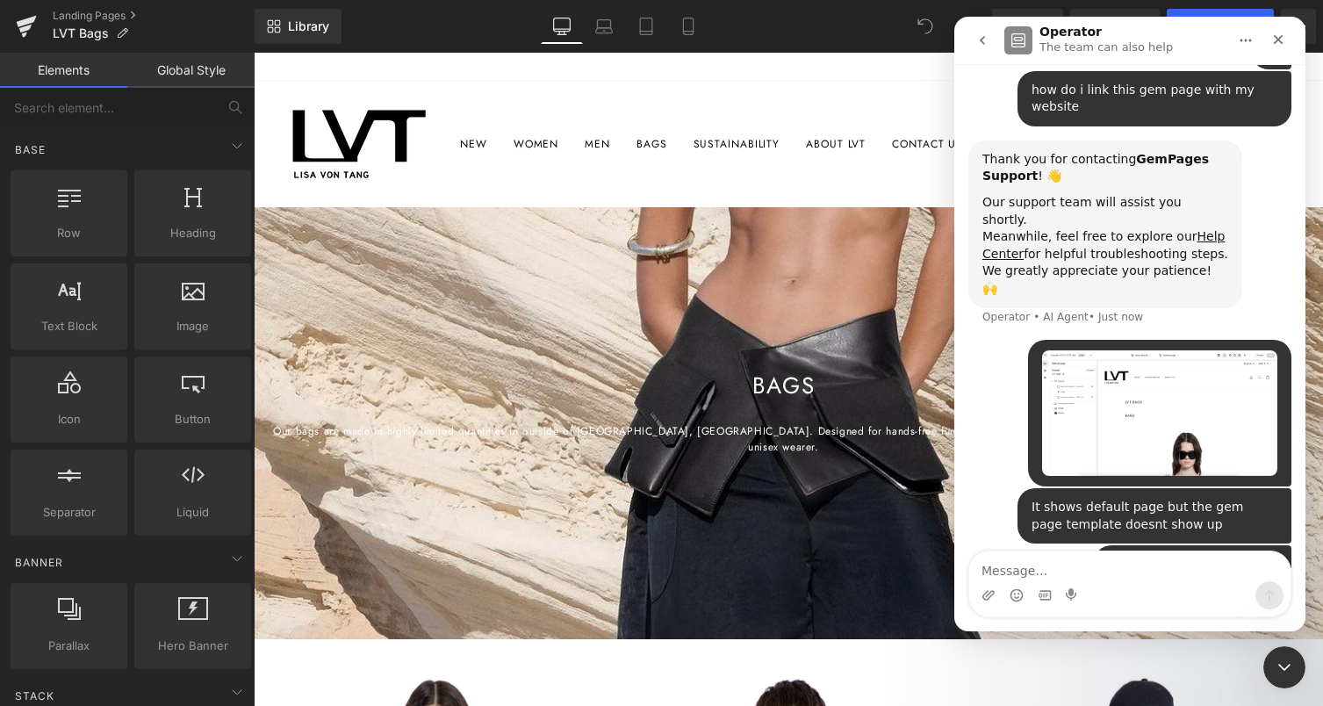
click at [984, 49] on button "go back" at bounding box center [981, 40] width 33 height 33
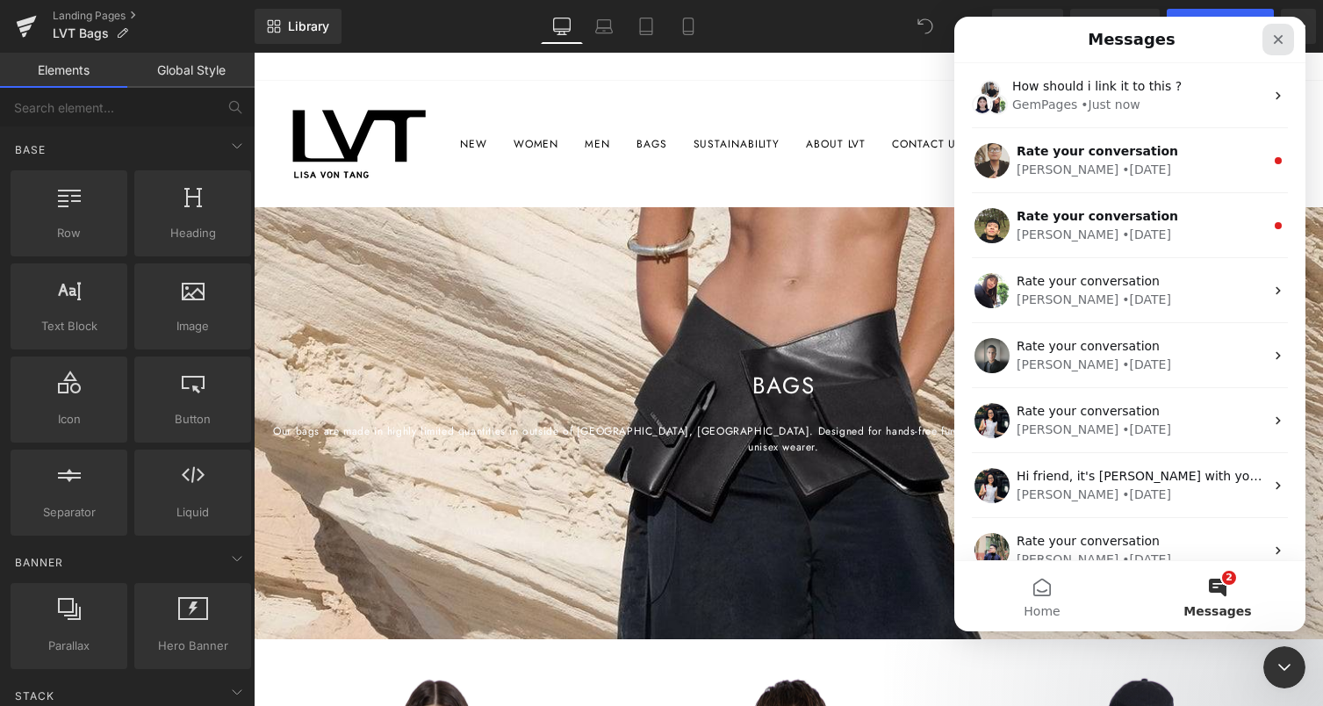
click at [1276, 39] on icon "Close" at bounding box center [1278, 40] width 10 height 10
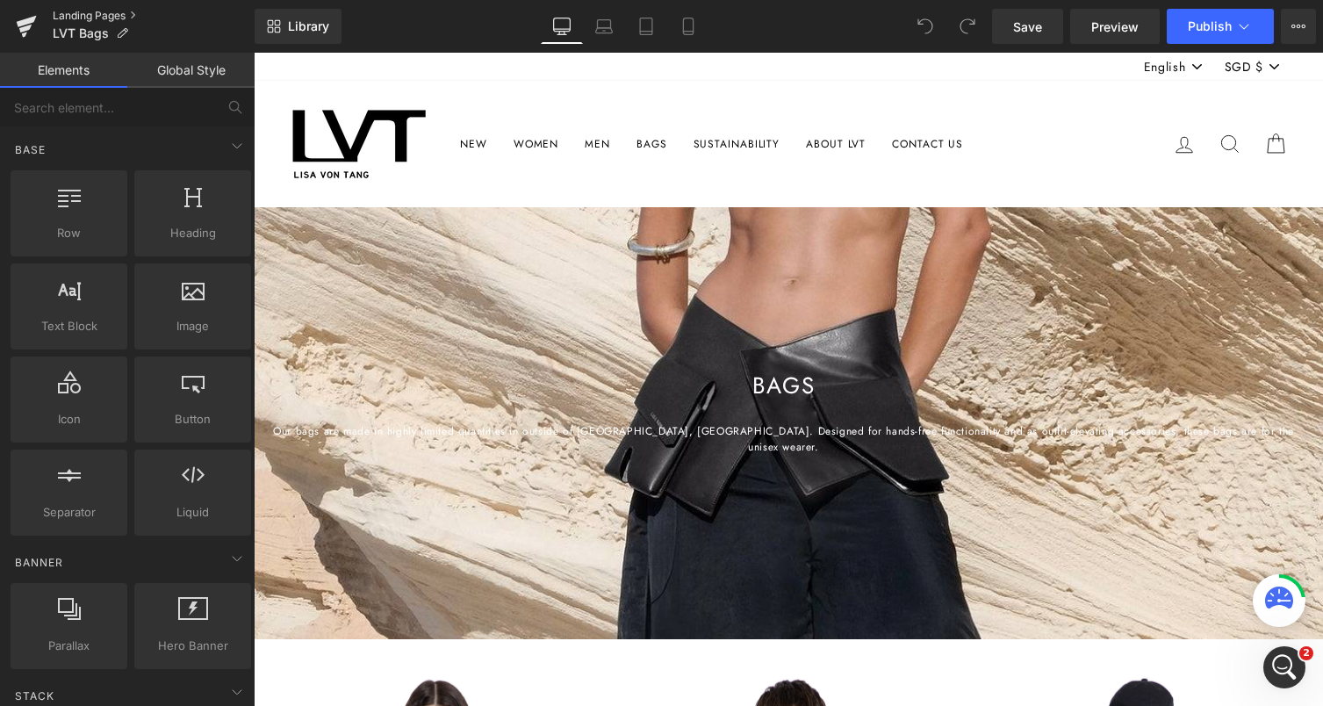
click at [130, 15] on link "Landing Pages" at bounding box center [154, 16] width 202 height 14
